Goal: Information Seeking & Learning: Find specific page/section

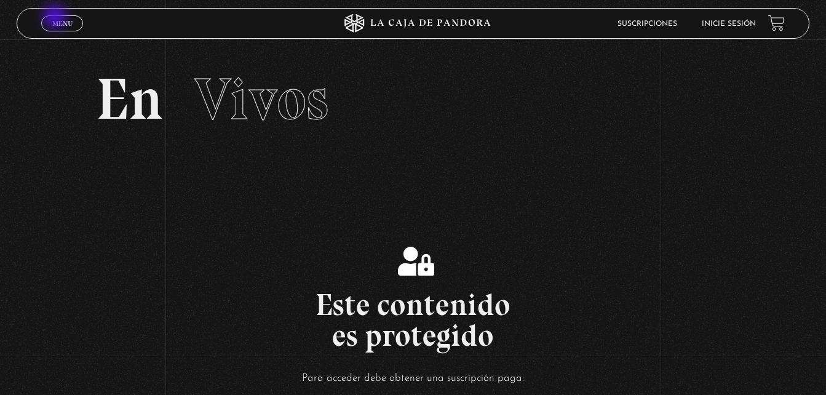
click at [47, 26] on link "Menu Cerrar" at bounding box center [62, 23] width 42 height 16
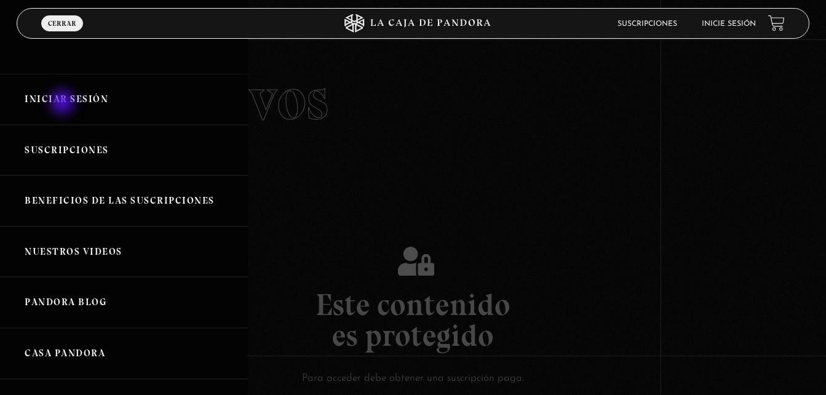
click at [63, 103] on link "Iniciar Sesión" at bounding box center [124, 99] width 248 height 51
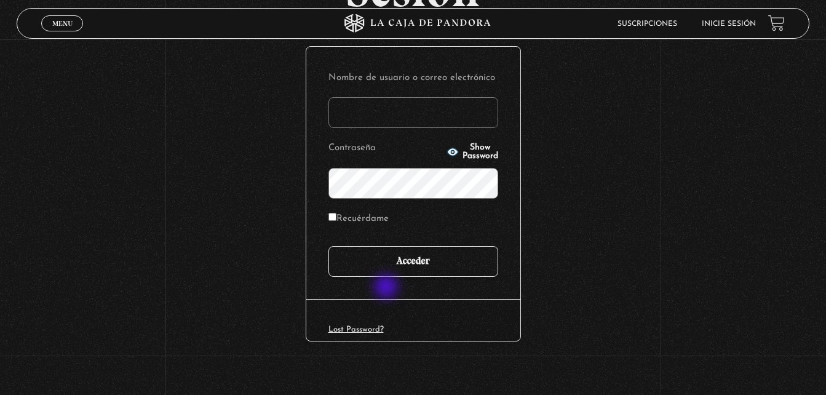
scroll to position [146, 0]
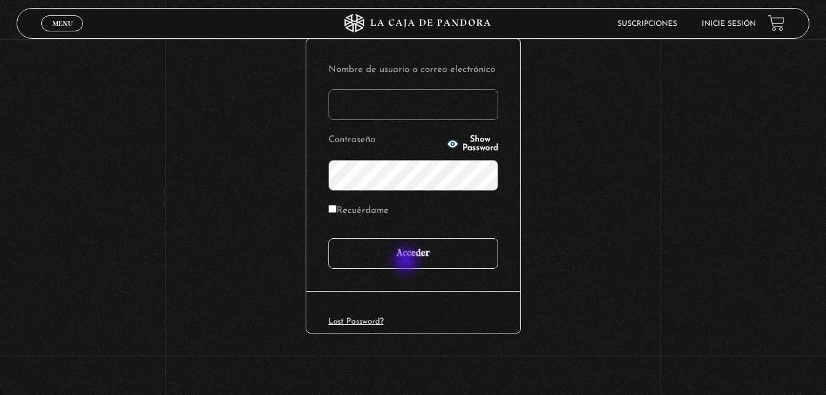
type input "wariasj17@gmail.com"
click at [407, 247] on input "Acceder" at bounding box center [414, 253] width 170 height 31
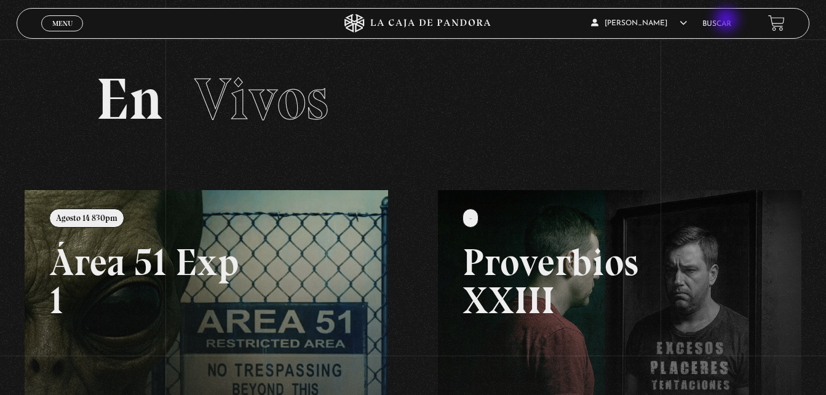
click at [730, 18] on li "Buscar" at bounding box center [717, 23] width 29 height 19
click at [718, 25] on link "Buscar" at bounding box center [717, 23] width 29 height 7
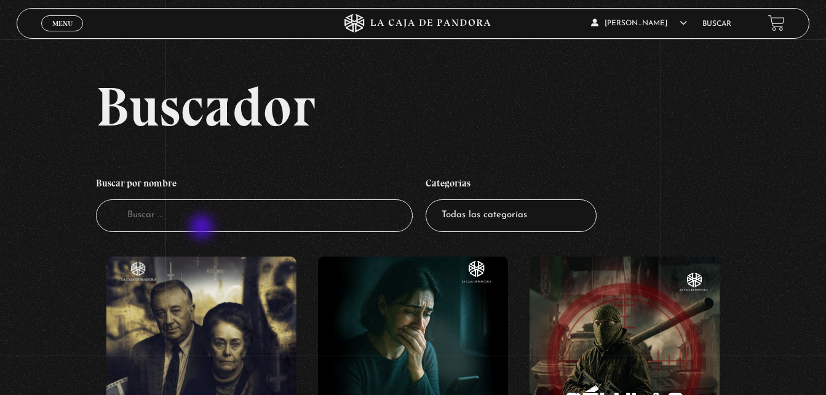
click at [204, 226] on input "Buscador" at bounding box center [255, 215] width 318 height 33
type input "cuarto"
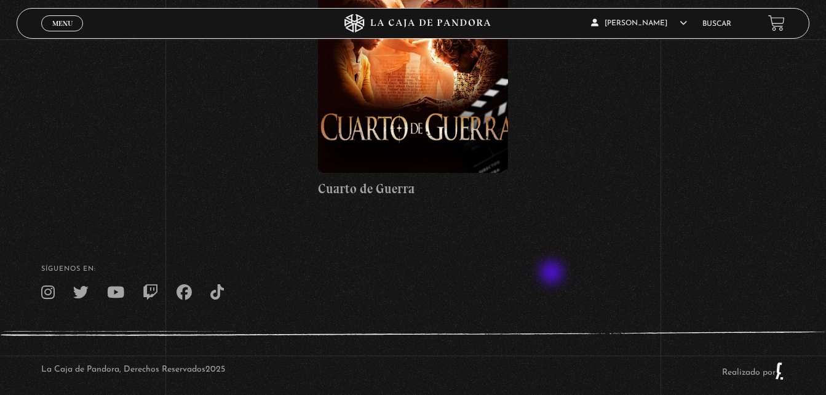
scroll to position [308, 0]
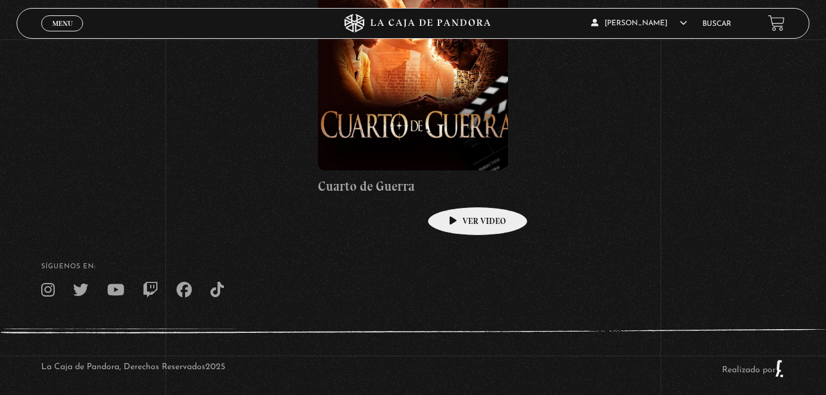
click at [447, 115] on figure at bounding box center [413, 60] width 190 height 222
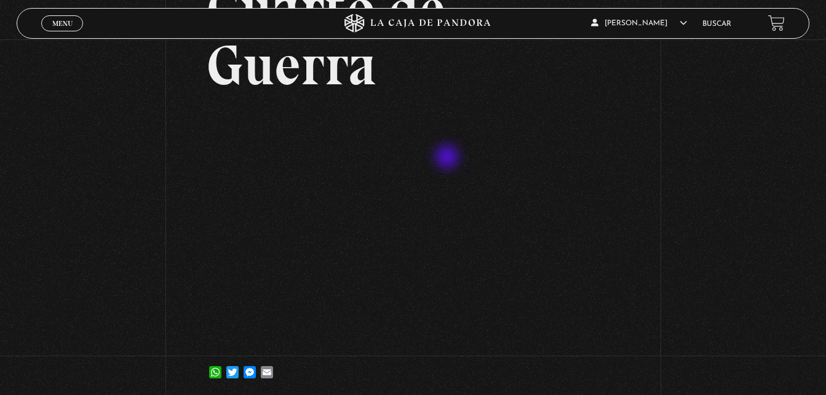
scroll to position [185, 0]
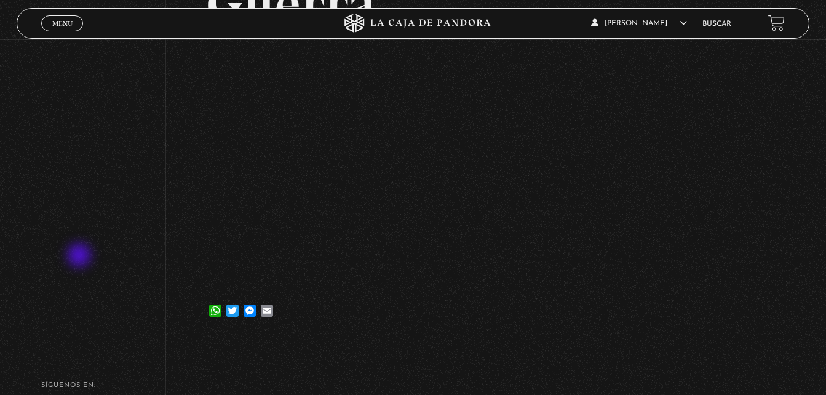
click at [94, 250] on div "Volver [DATE] Cuarto [PERSON_NAME] WhatsApp Twitter Messenger Email" at bounding box center [413, 97] width 826 height 484
click at [710, 137] on div "Volver [DATE] Cuarto [PERSON_NAME] WhatsApp Twitter Messenger Email" at bounding box center [413, 97] width 826 height 484
click at [734, 150] on div "Volver [DATE] Cuarto [PERSON_NAME] WhatsApp Twitter Messenger Email" at bounding box center [413, 97] width 826 height 484
